Goal: Information Seeking & Learning: Learn about a topic

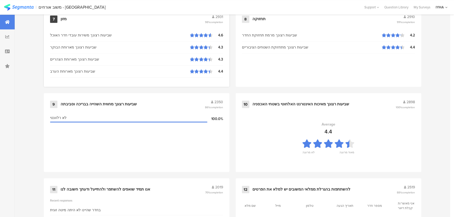
scroll to position [551, 0]
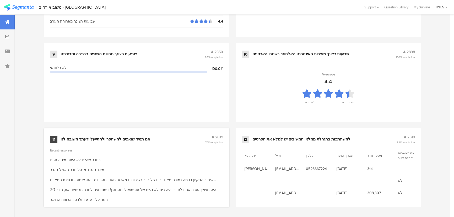
click at [138, 132] on div "11 אנו תמיד שואפים להשתפר ולהתייעל ודעתך חשובה לנו 2019 70% completion Recent r…" at bounding box center [137, 167] width 186 height 79
click at [131, 137] on div "אנו תמיד שואפים להשתפר ולהתייעל ודעתך חשובה לנו" at bounding box center [106, 139] width 90 height 5
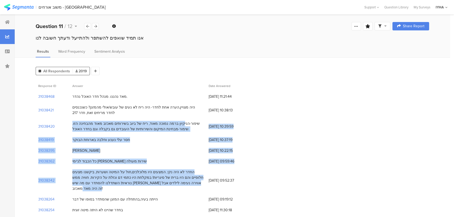
drag, startPoint x: 176, startPoint y: 124, endPoint x: 78, endPoint y: 185, distance: 114.8
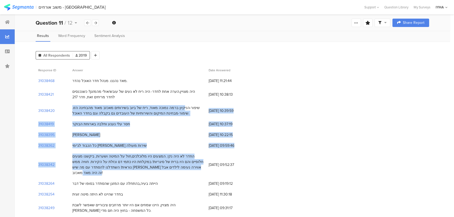
scroll to position [71, 0]
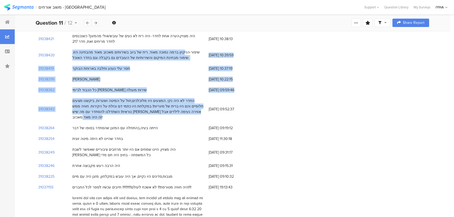
drag, startPoint x: 142, startPoint y: 123, endPoint x: 194, endPoint y: 180, distance: 77.6
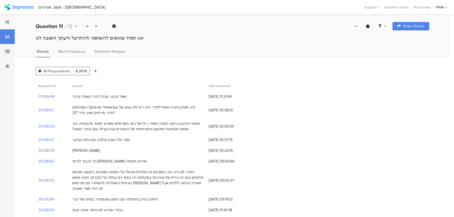
click at [150, 92] on div "מאד נהננו. מנהל חדר האוכל נהדר." at bounding box center [138, 96] width 136 height 11
